Goal: Complete application form

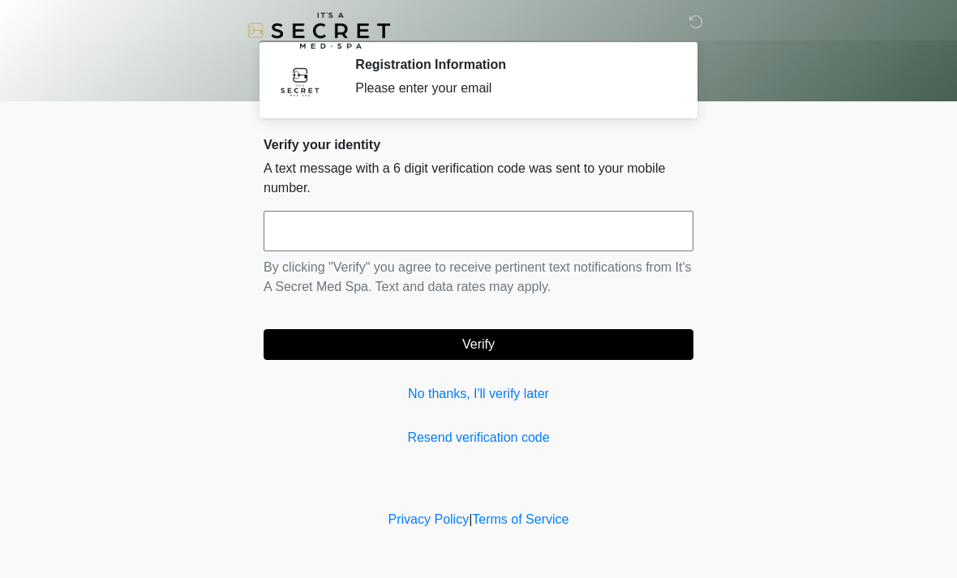
click at [376, 233] on input "text" at bounding box center [479, 231] width 430 height 41
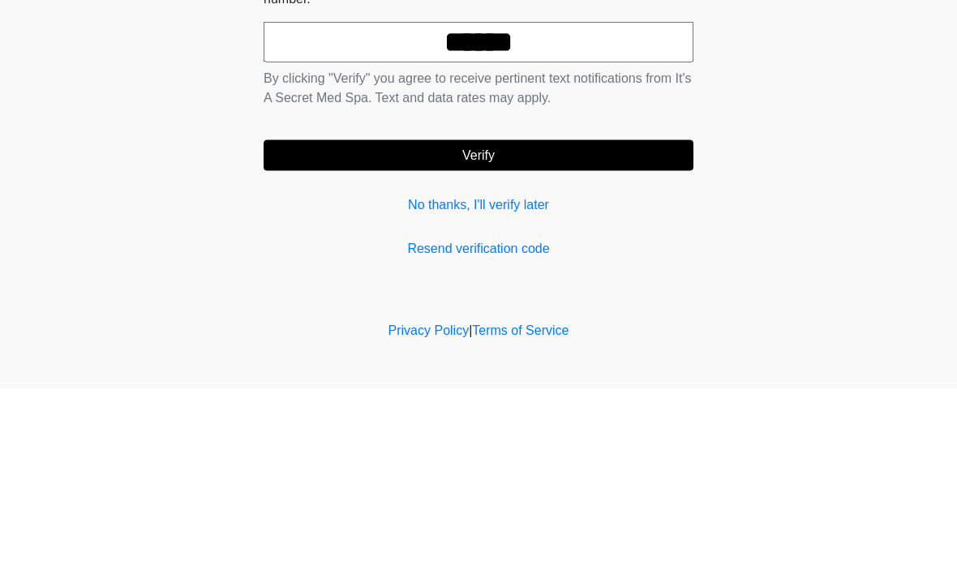
type input "******"
click at [527, 329] on button "Verify" at bounding box center [479, 344] width 430 height 31
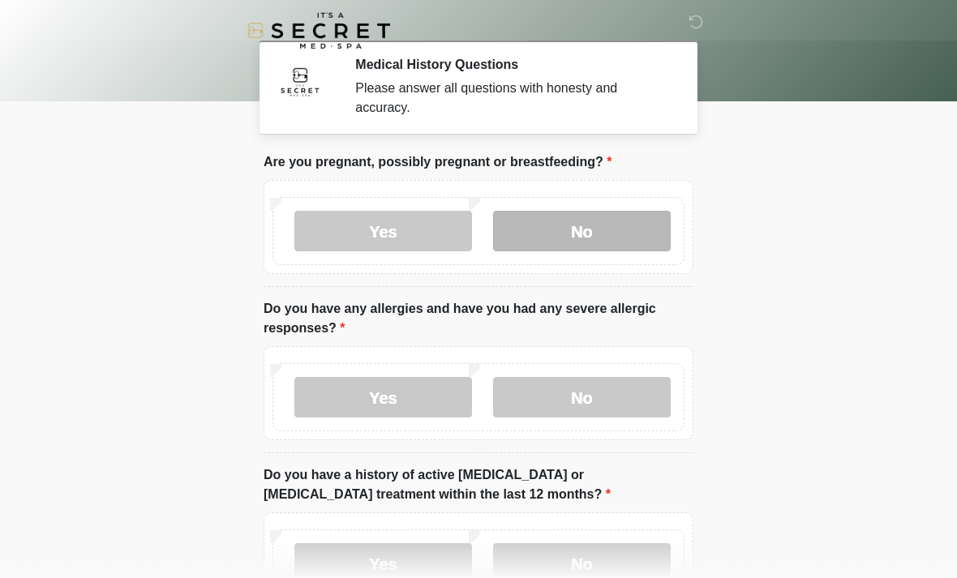
click at [578, 240] on label "No" at bounding box center [582, 231] width 178 height 41
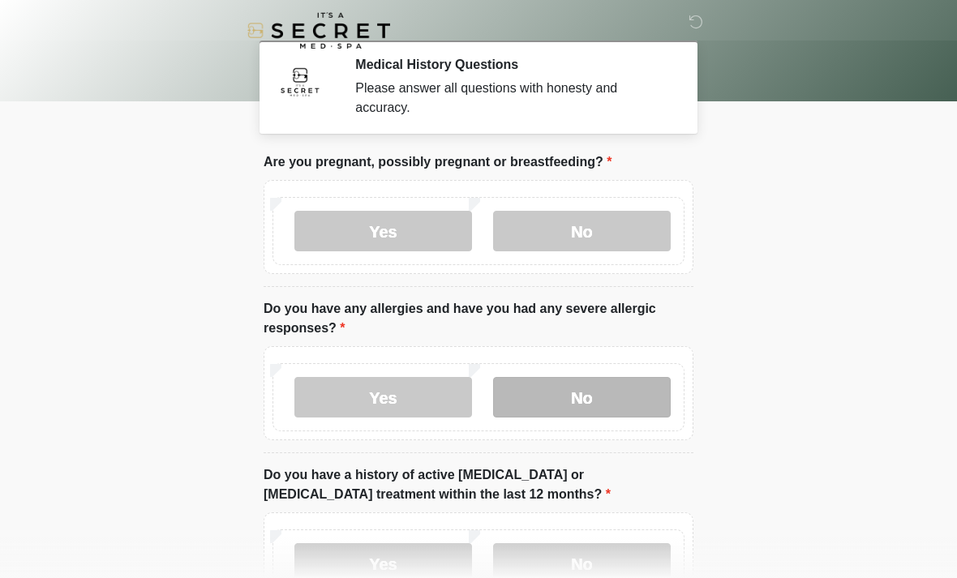
click at [576, 403] on label "No" at bounding box center [582, 397] width 178 height 41
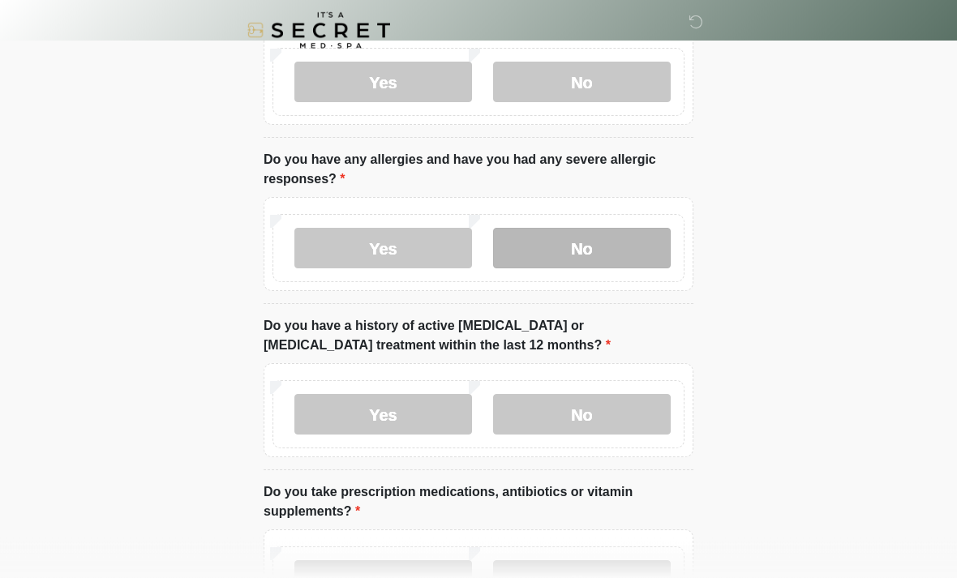
scroll to position [150, 0]
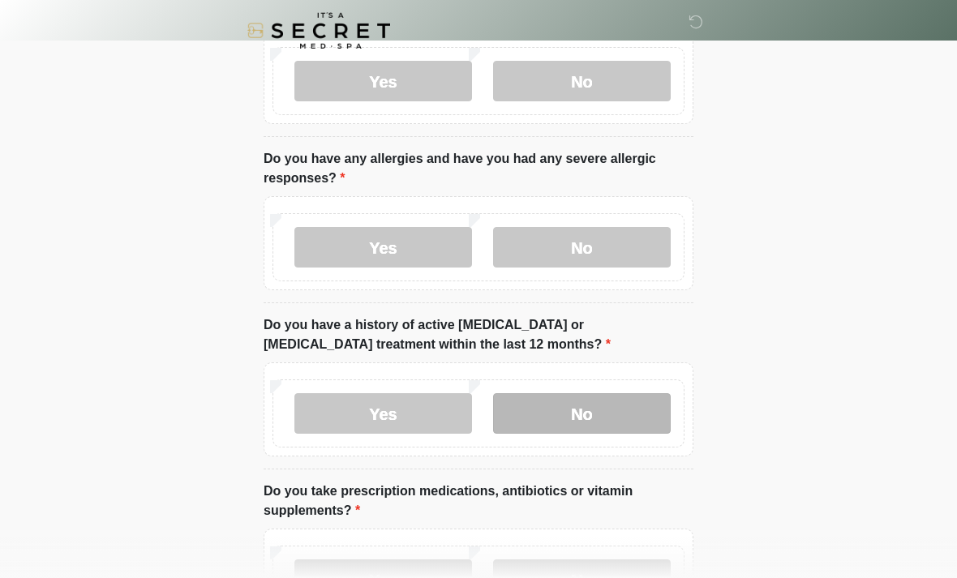
click at [591, 420] on label "No" at bounding box center [582, 413] width 178 height 41
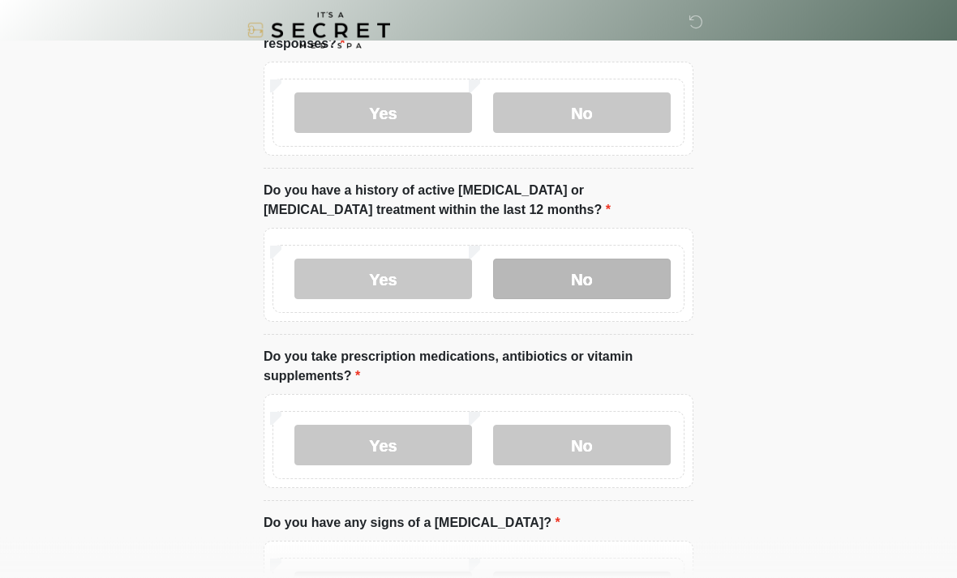
scroll to position [285, 0]
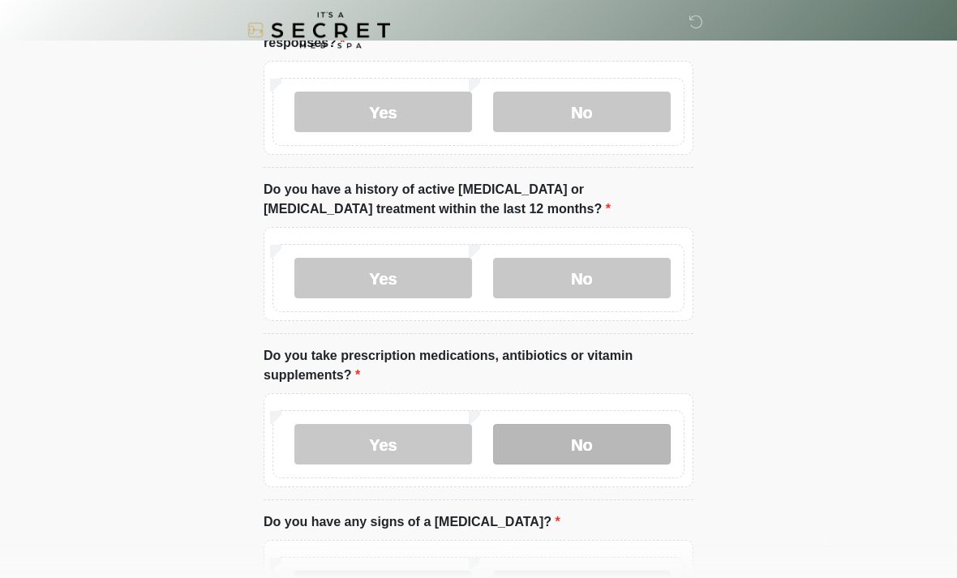
click at [571, 448] on label "No" at bounding box center [582, 445] width 178 height 41
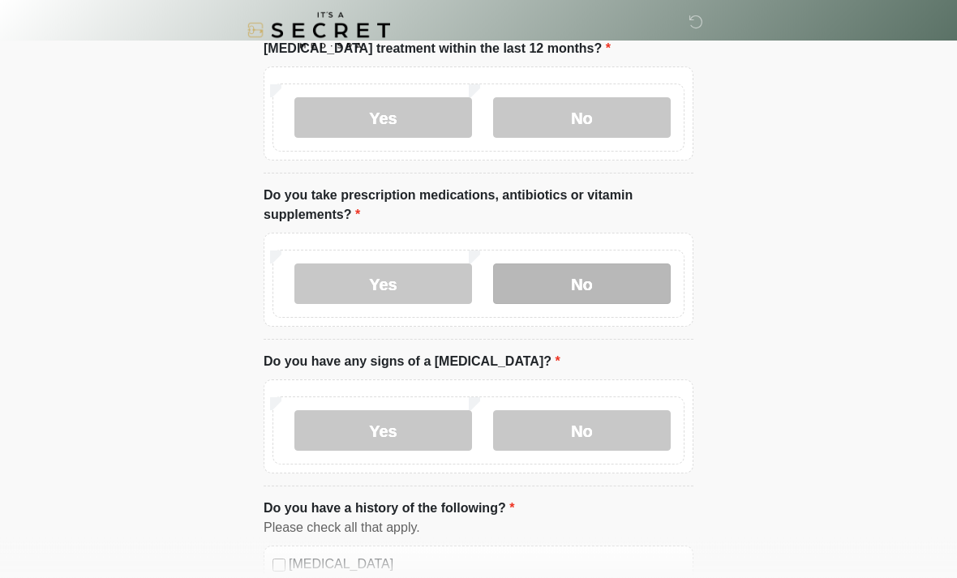
scroll to position [448, 0]
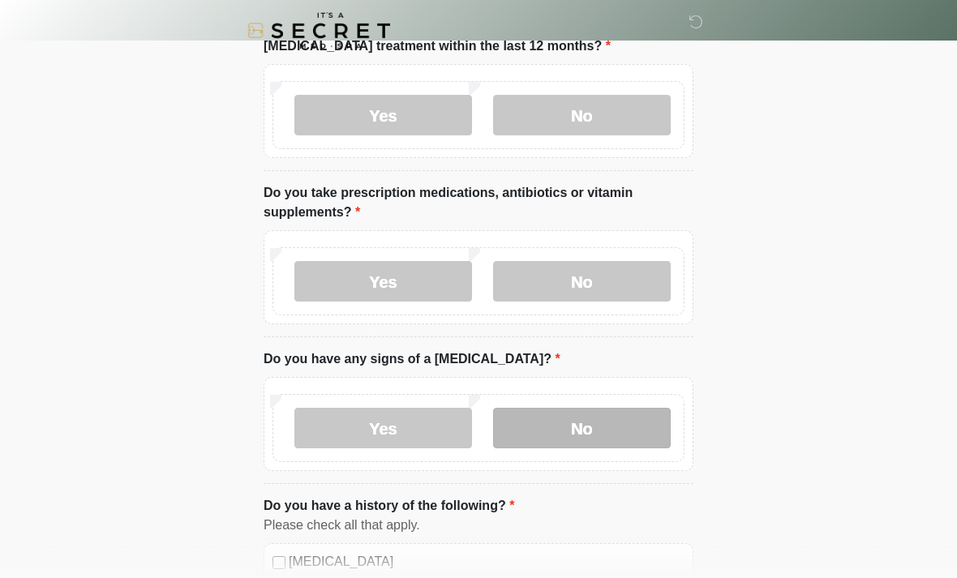
click at [586, 429] on label "No" at bounding box center [582, 428] width 178 height 41
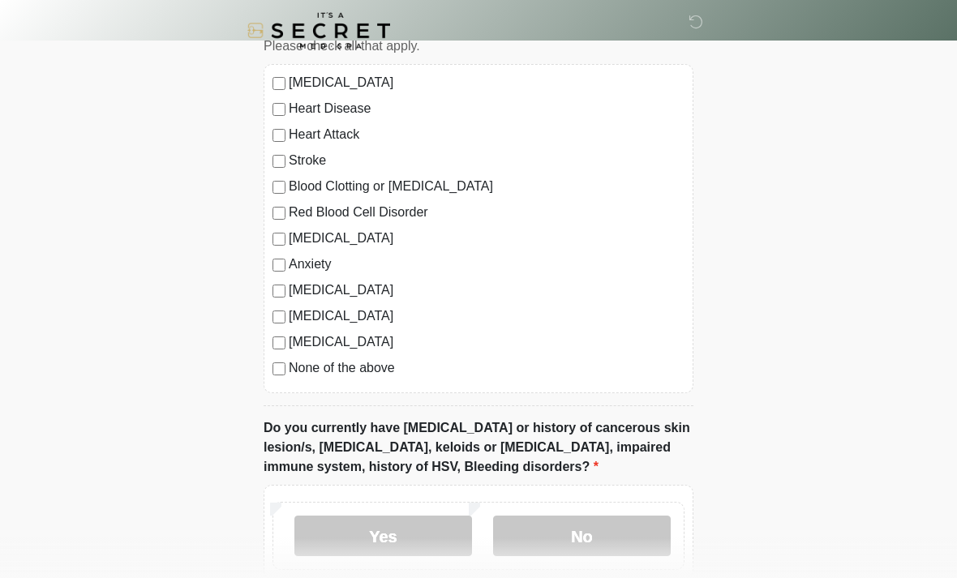
scroll to position [929, 0]
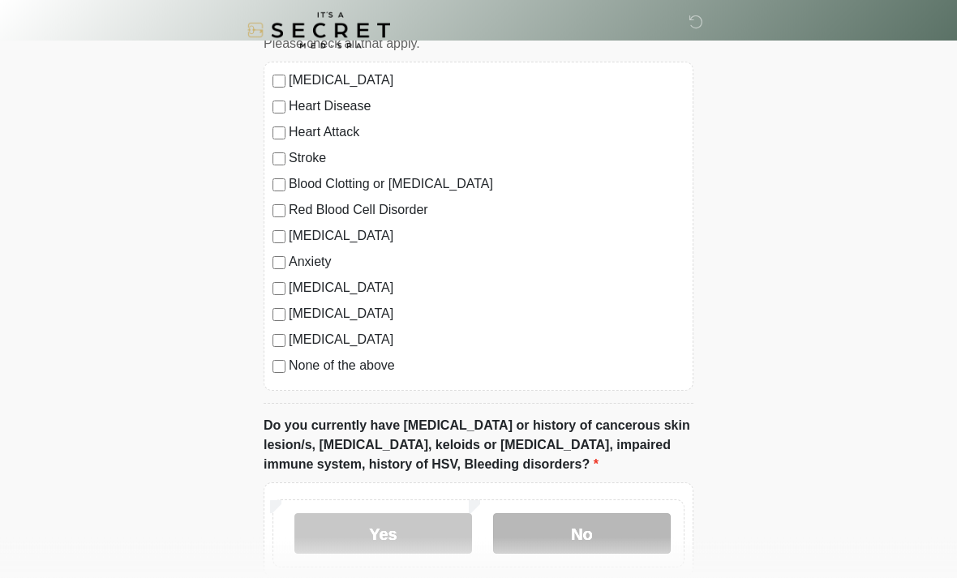
click at [596, 530] on label "No" at bounding box center [582, 534] width 178 height 41
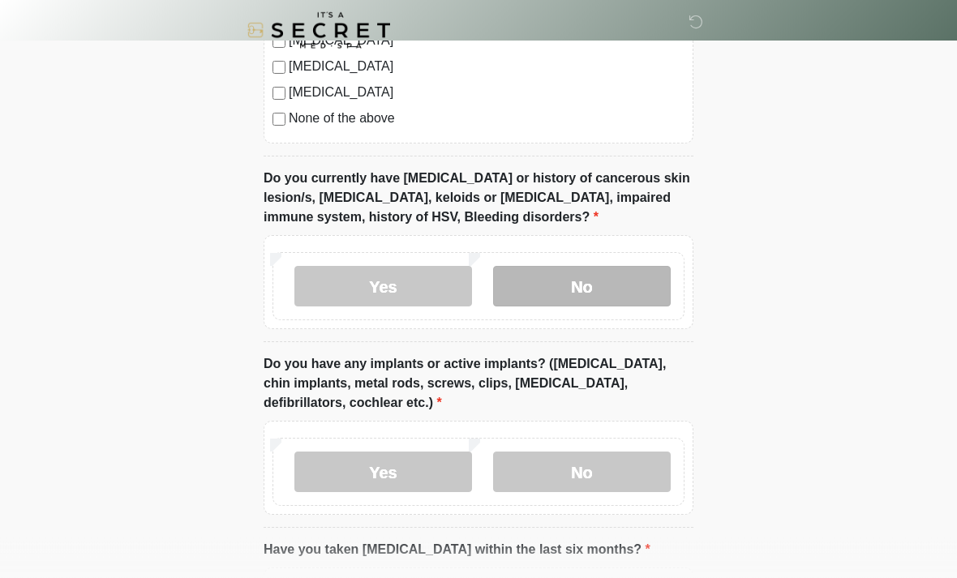
scroll to position [1202, 0]
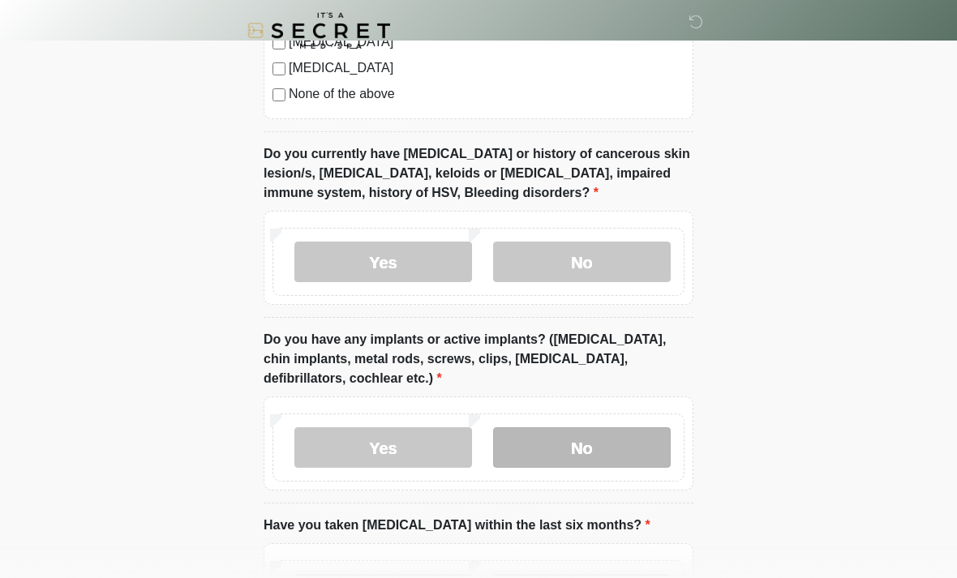
click at [598, 446] on label "No" at bounding box center [582, 447] width 178 height 41
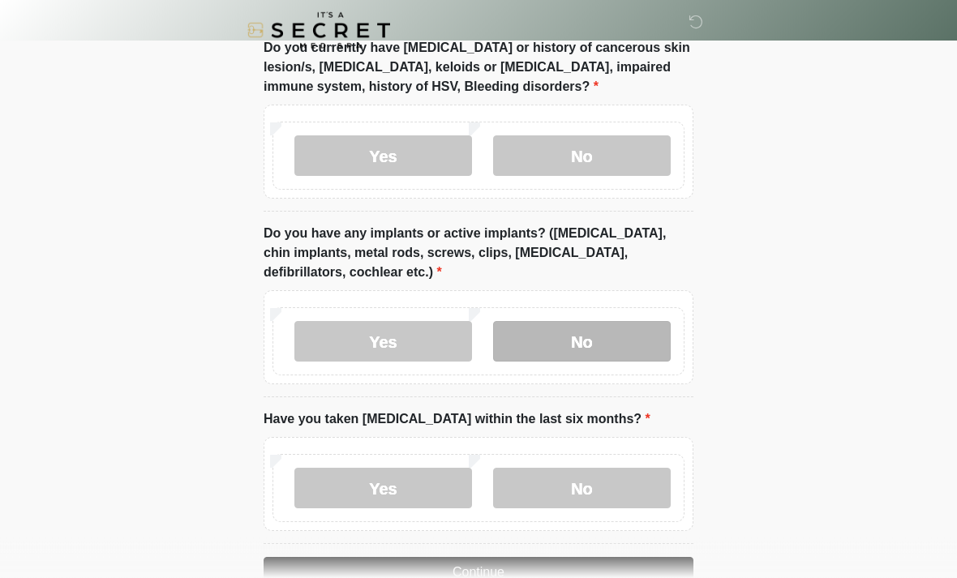
scroll to position [1308, 0]
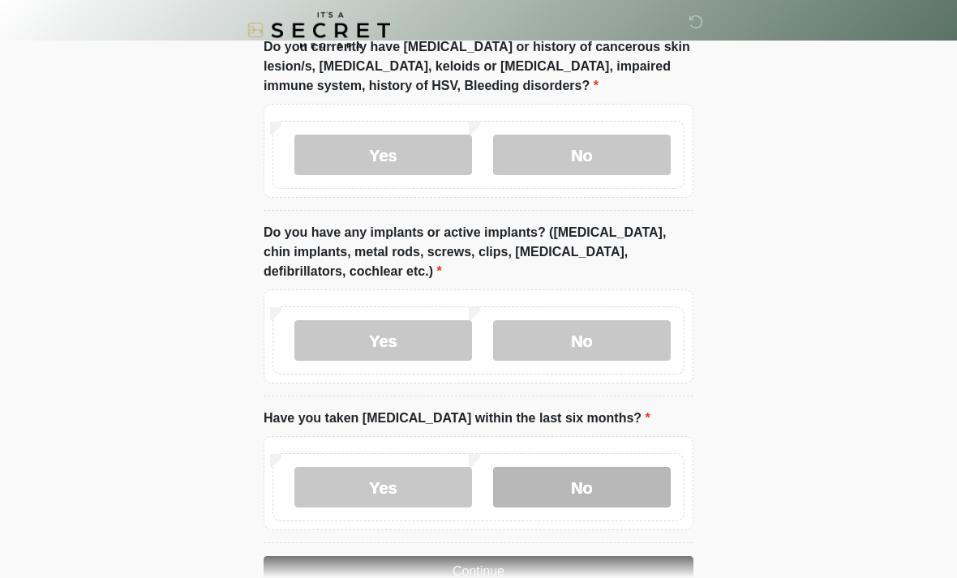
click at [585, 486] on label "No" at bounding box center [582, 488] width 178 height 41
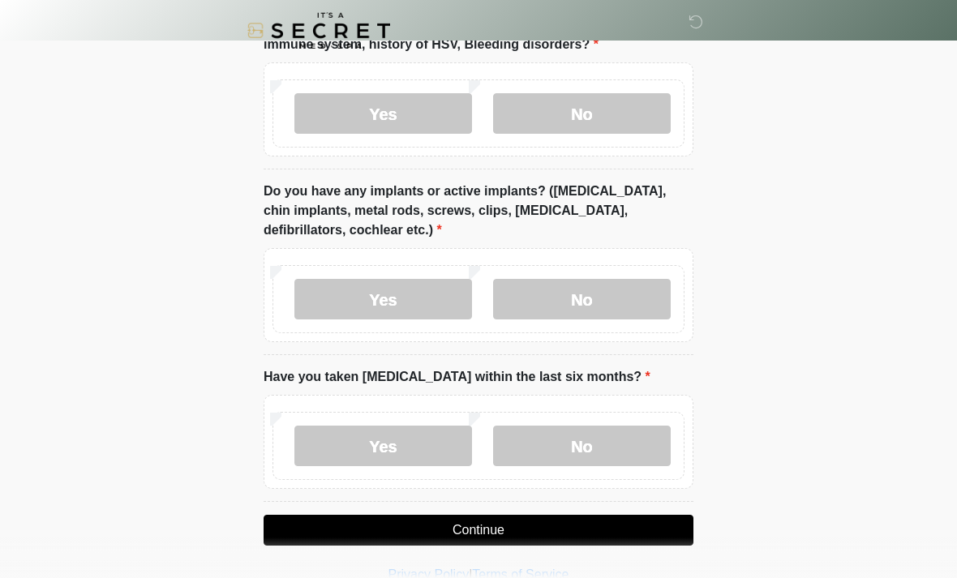
click at [496, 529] on button "Continue" at bounding box center [479, 530] width 430 height 31
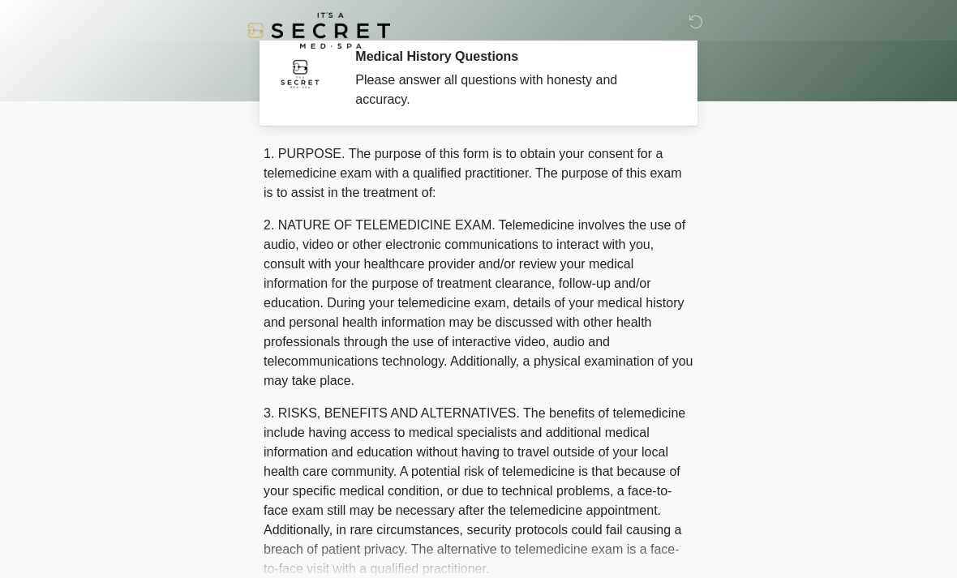
scroll to position [0, 0]
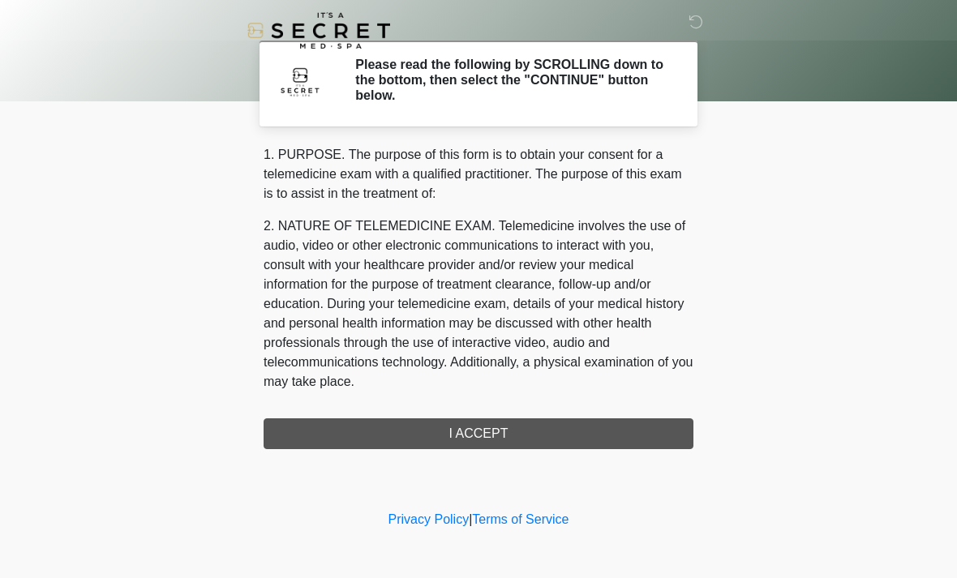
click at [484, 439] on div "1. PURPOSE. The purpose of this form is to obtain your consent for a telemedici…" at bounding box center [479, 297] width 430 height 304
click at [486, 438] on div "1. PURPOSE. The purpose of this form is to obtain your consent for a telemedici…" at bounding box center [479, 297] width 430 height 304
click at [489, 440] on div "1. PURPOSE. The purpose of this form is to obtain your consent for a telemedici…" at bounding box center [479, 297] width 430 height 304
click at [542, 429] on div "1. PURPOSE. The purpose of this form is to obtain your consent for a telemedici…" at bounding box center [479, 297] width 430 height 304
click at [498, 431] on div "1. PURPOSE. The purpose of this form is to obtain your consent for a telemedici…" at bounding box center [479, 297] width 430 height 304
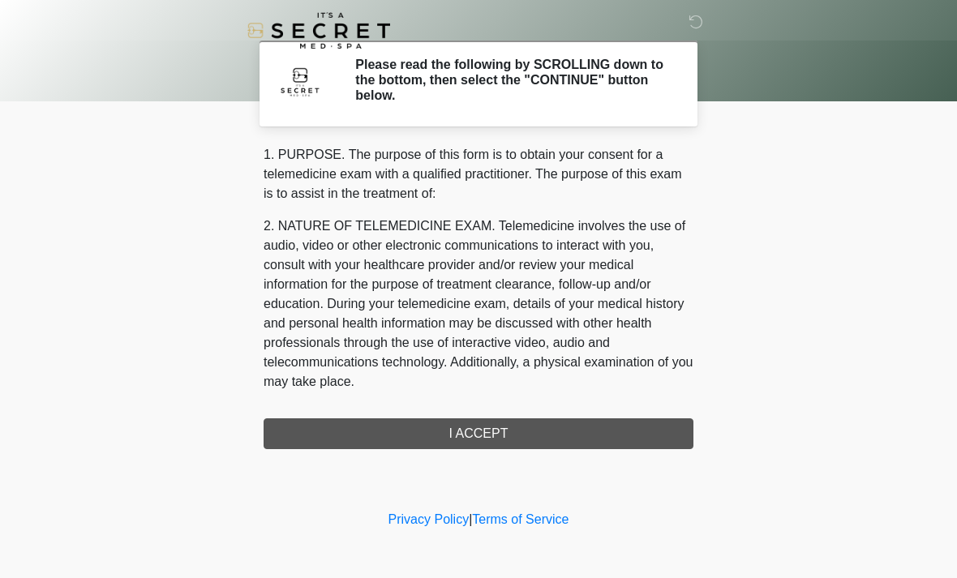
click at [441, 438] on div "1. PURPOSE. The purpose of this form is to obtain your consent for a telemedici…" at bounding box center [479, 297] width 430 height 304
click at [440, 438] on div "1. PURPOSE. The purpose of this form is to obtain your consent for a telemedici…" at bounding box center [479, 297] width 430 height 304
click at [448, 431] on div "1. PURPOSE. The purpose of this form is to obtain your consent for a telemedici…" at bounding box center [479, 297] width 430 height 304
click at [510, 431] on div "1. PURPOSE. The purpose of this form is to obtain your consent for a telemedici…" at bounding box center [479, 297] width 430 height 304
click at [527, 438] on div "1. PURPOSE. The purpose of this form is to obtain your consent for a telemedici…" at bounding box center [479, 297] width 430 height 304
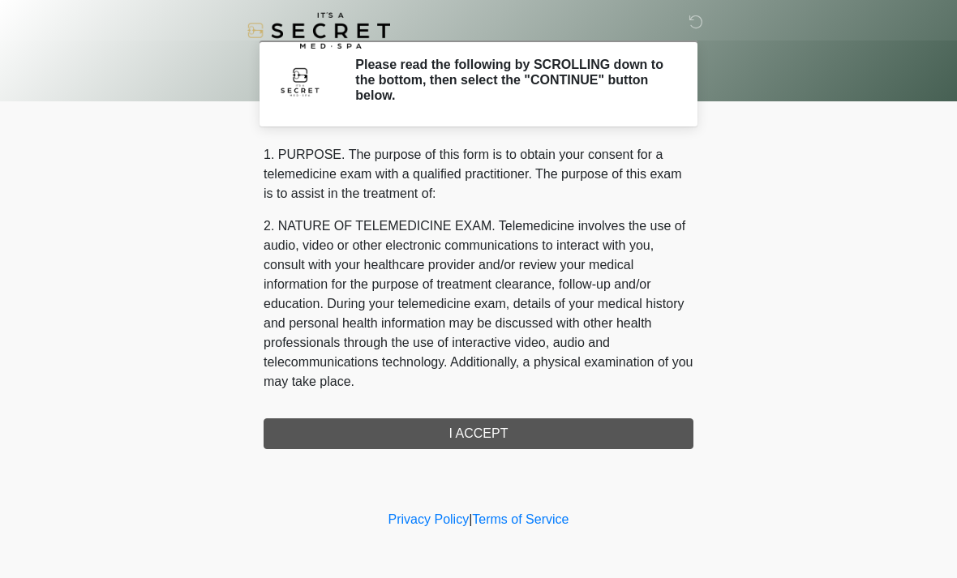
click at [663, 434] on div "1. PURPOSE. The purpose of this form is to obtain your consent for a telemedici…" at bounding box center [479, 297] width 430 height 304
click at [675, 435] on div "1. PURPOSE. The purpose of this form is to obtain your consent for a telemedici…" at bounding box center [479, 297] width 430 height 304
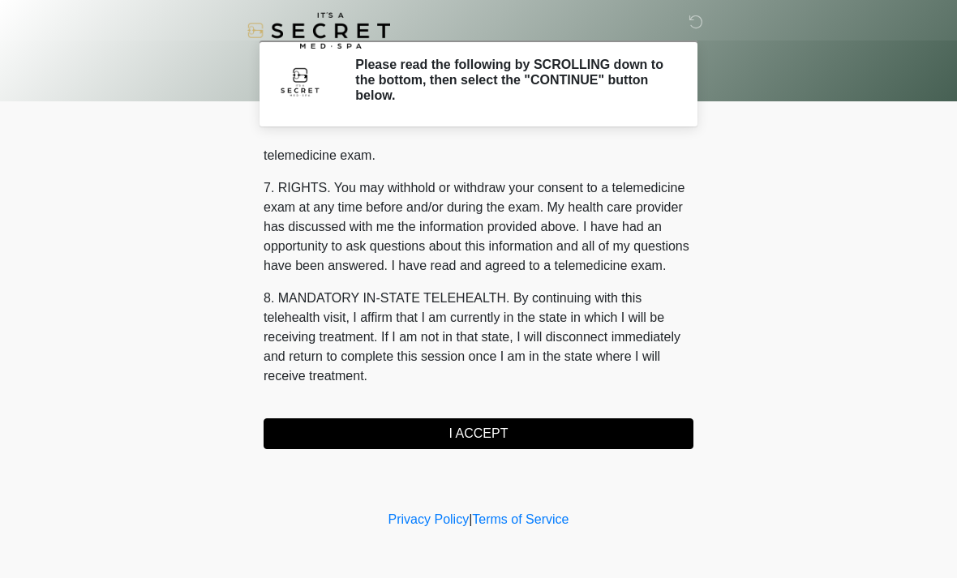
scroll to position [687, 0]
click at [496, 431] on button "I ACCEPT" at bounding box center [479, 433] width 430 height 31
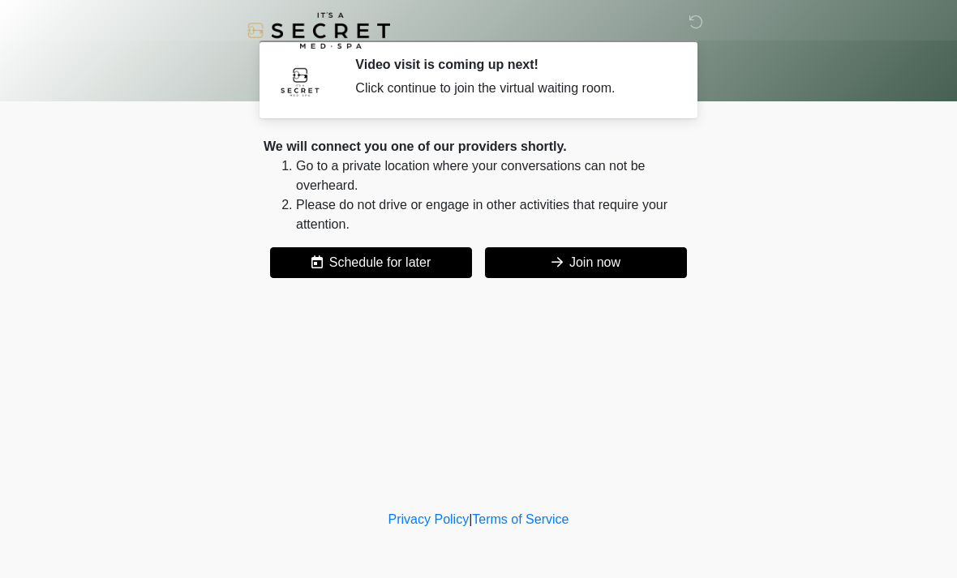
click at [598, 268] on button "Join now" at bounding box center [586, 262] width 202 height 31
